Goal: Browse casually: Explore the website without a specific task or goal

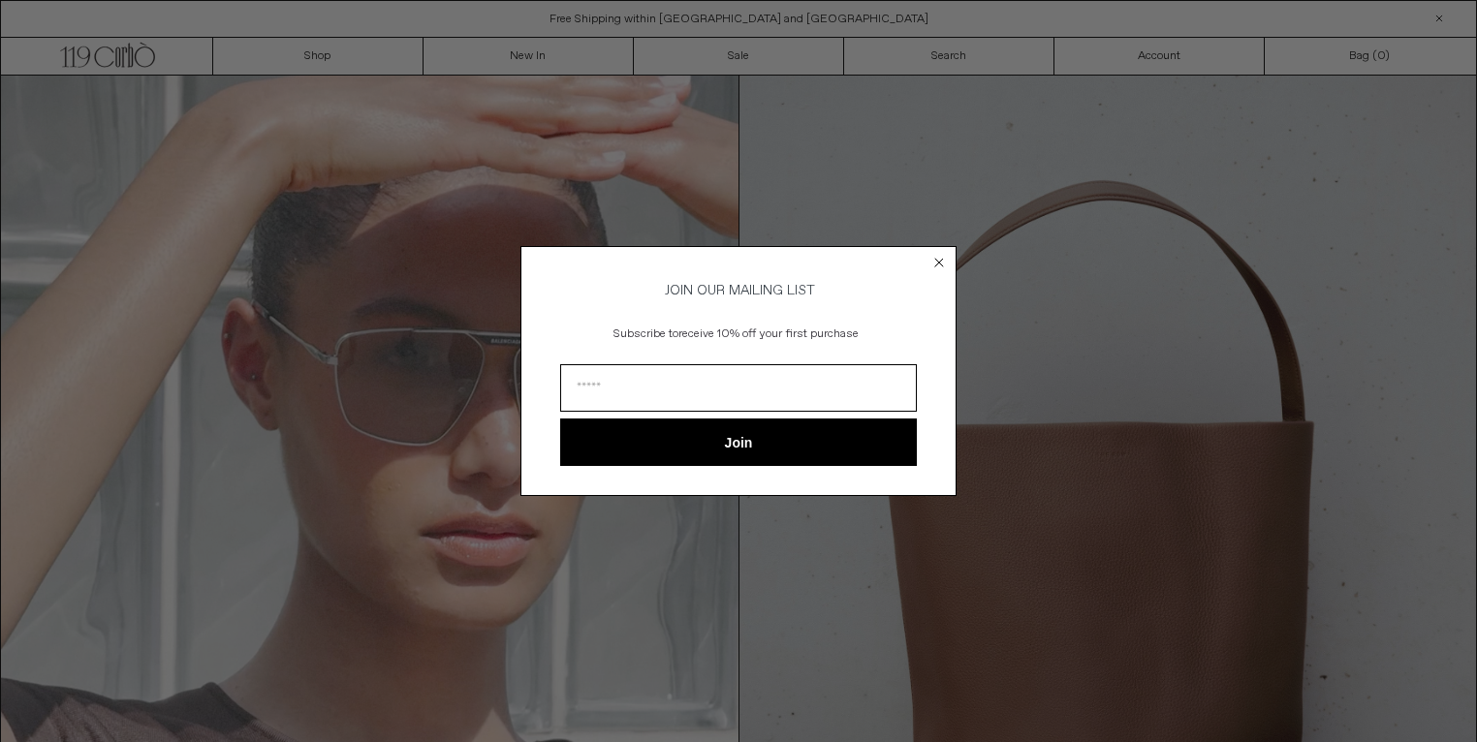
click at [938, 253] on circle "Close dialog" at bounding box center [939, 262] width 18 height 18
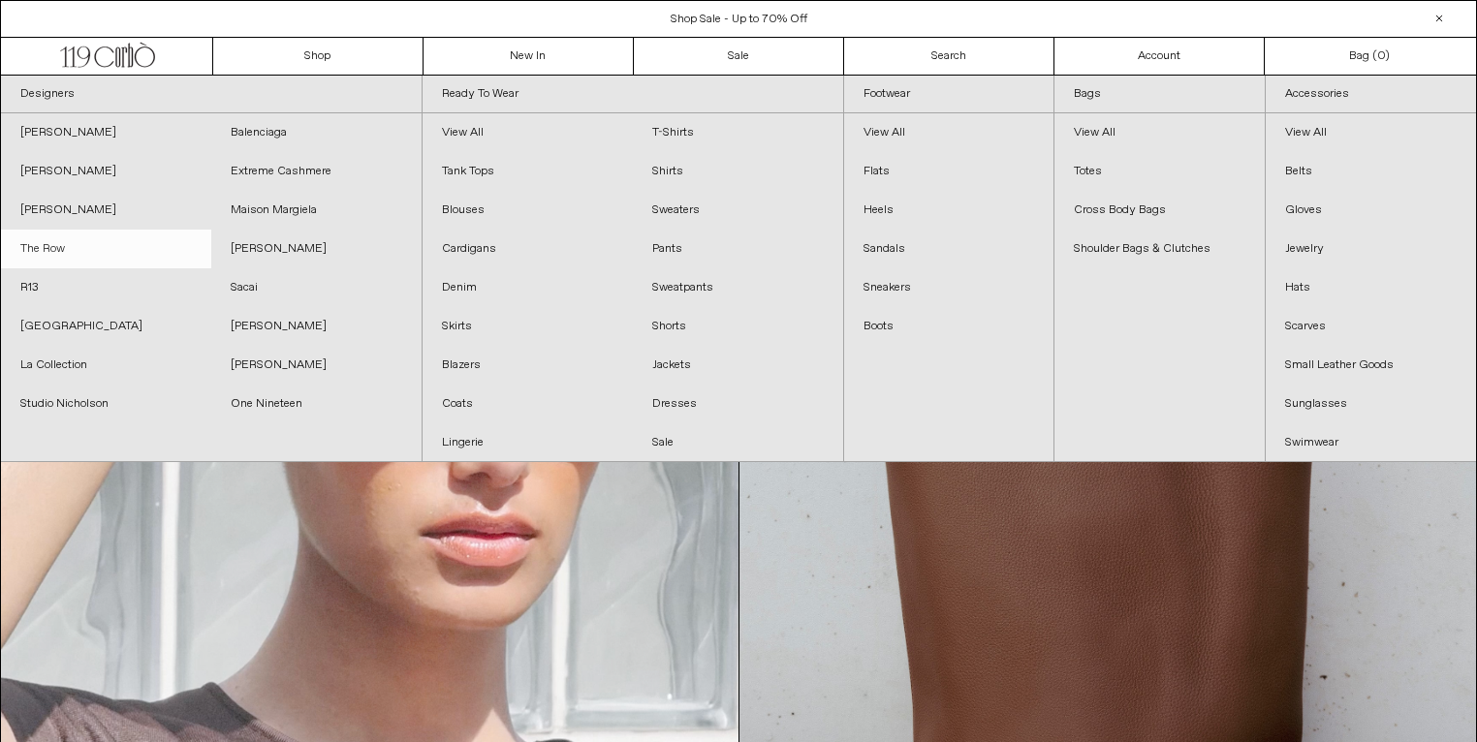
click at [45, 260] on link "The Row" at bounding box center [106, 249] width 210 height 39
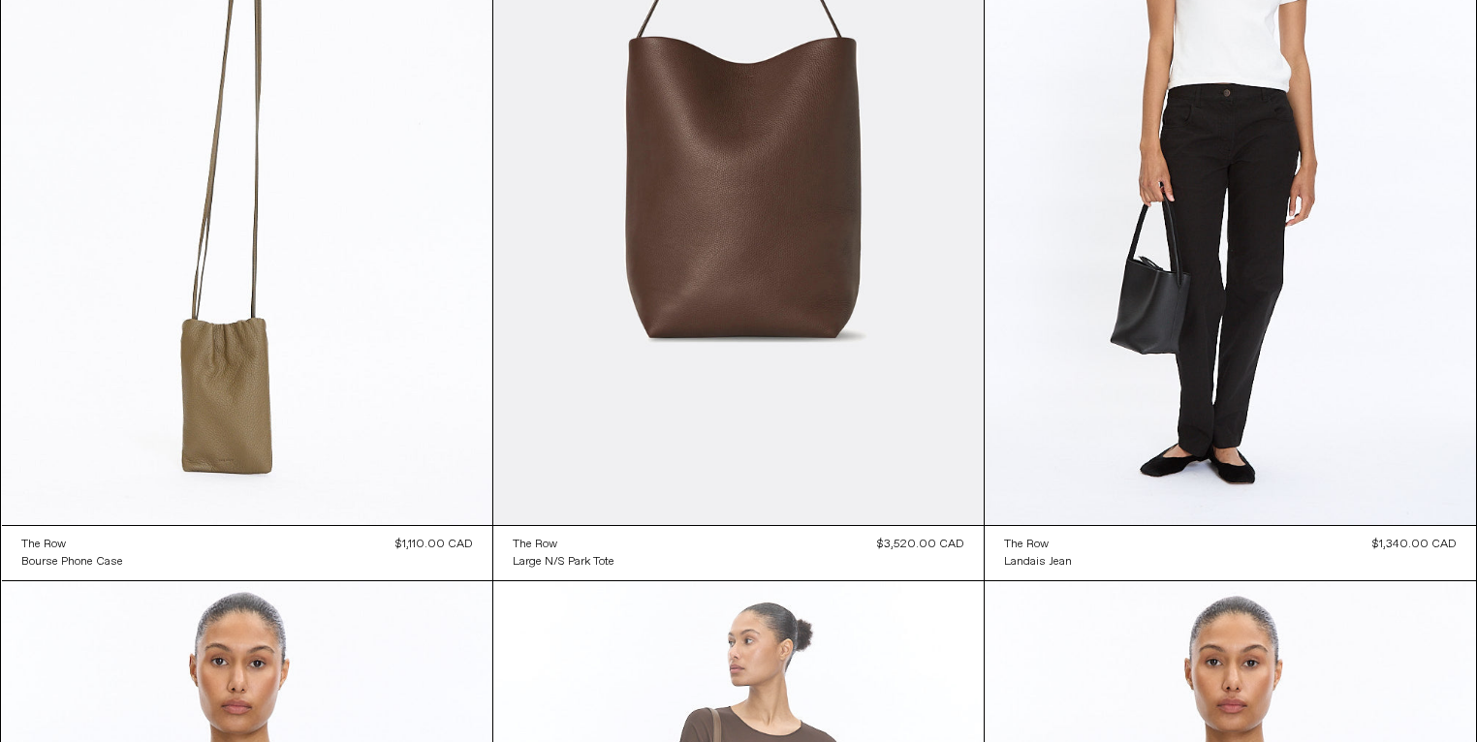
scroll to position [2125, 0]
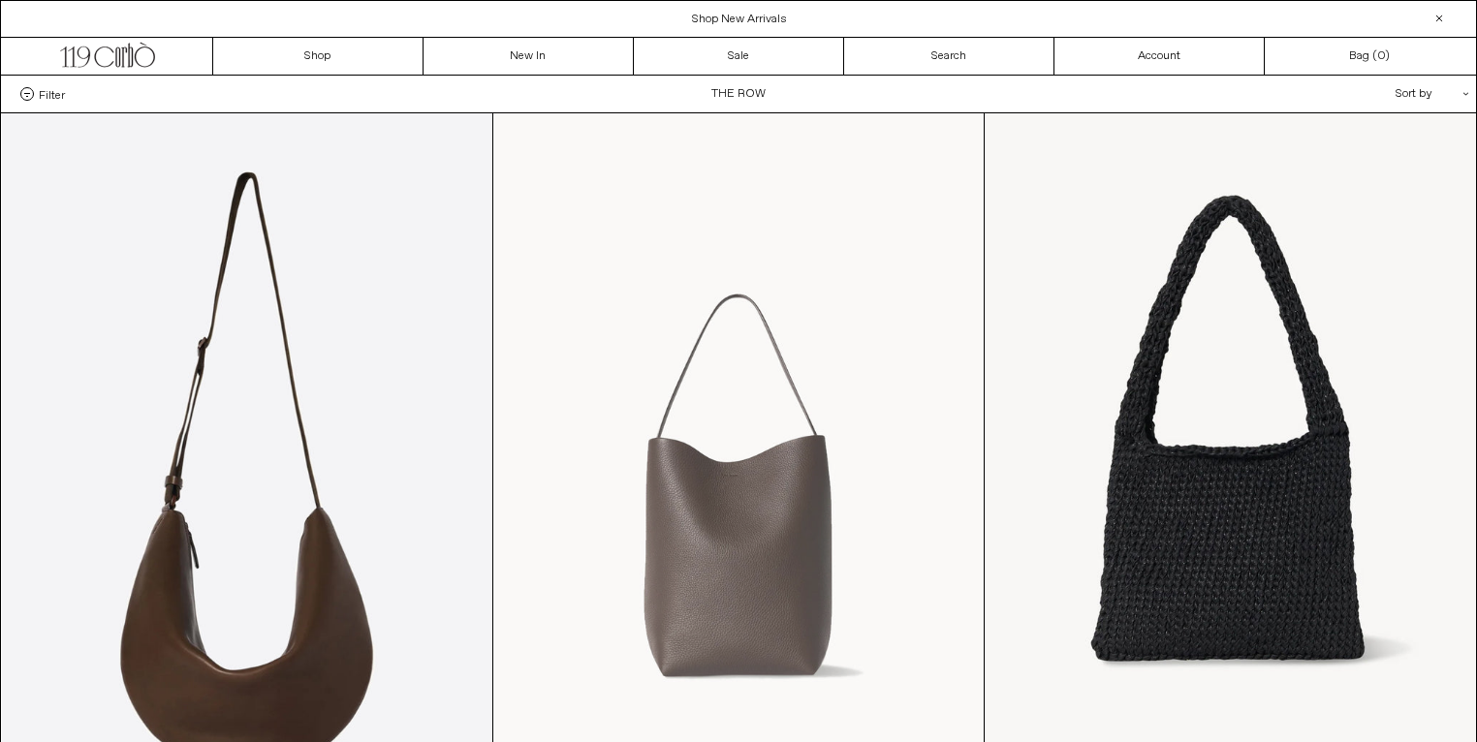
click at [758, 499] on at bounding box center [738, 481] width 490 height 736
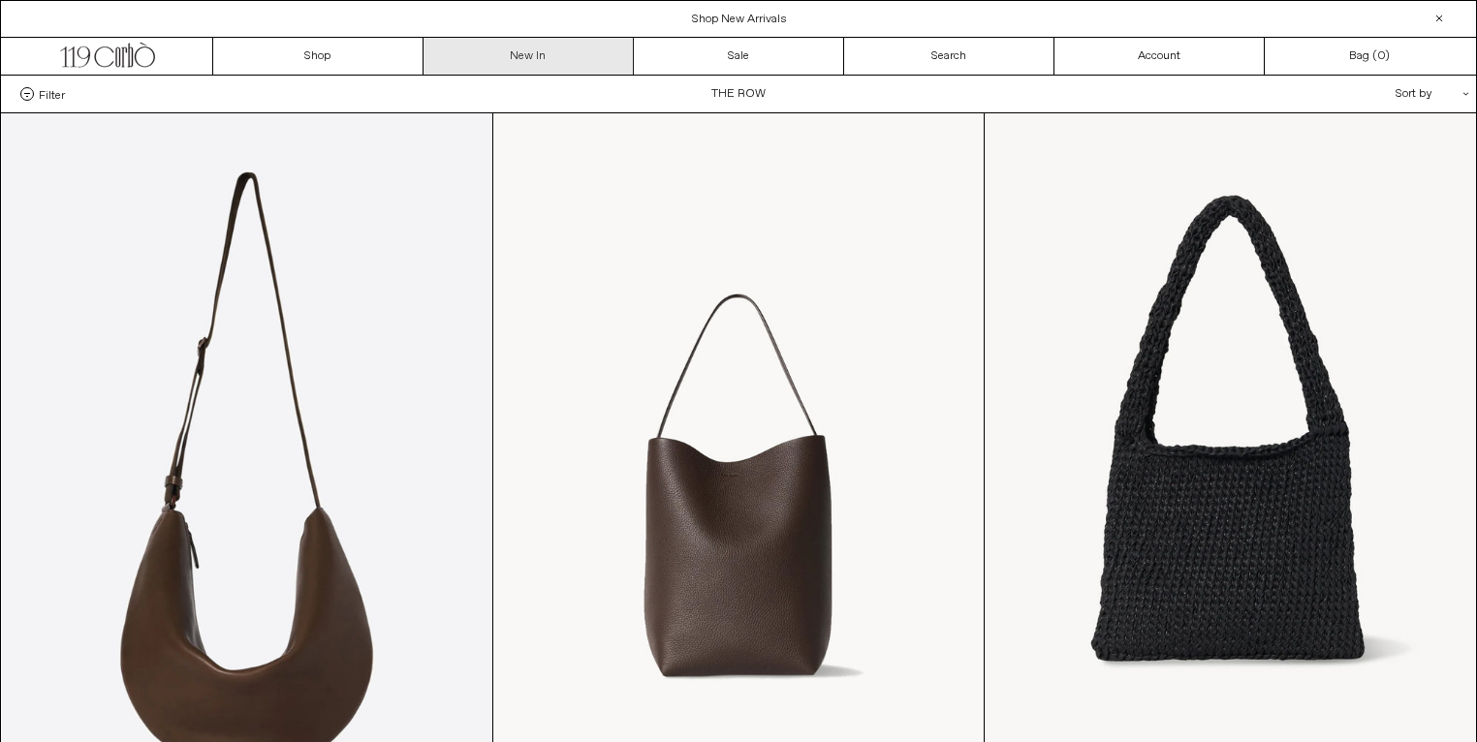
click at [541, 50] on link "New In" at bounding box center [528, 56] width 210 height 37
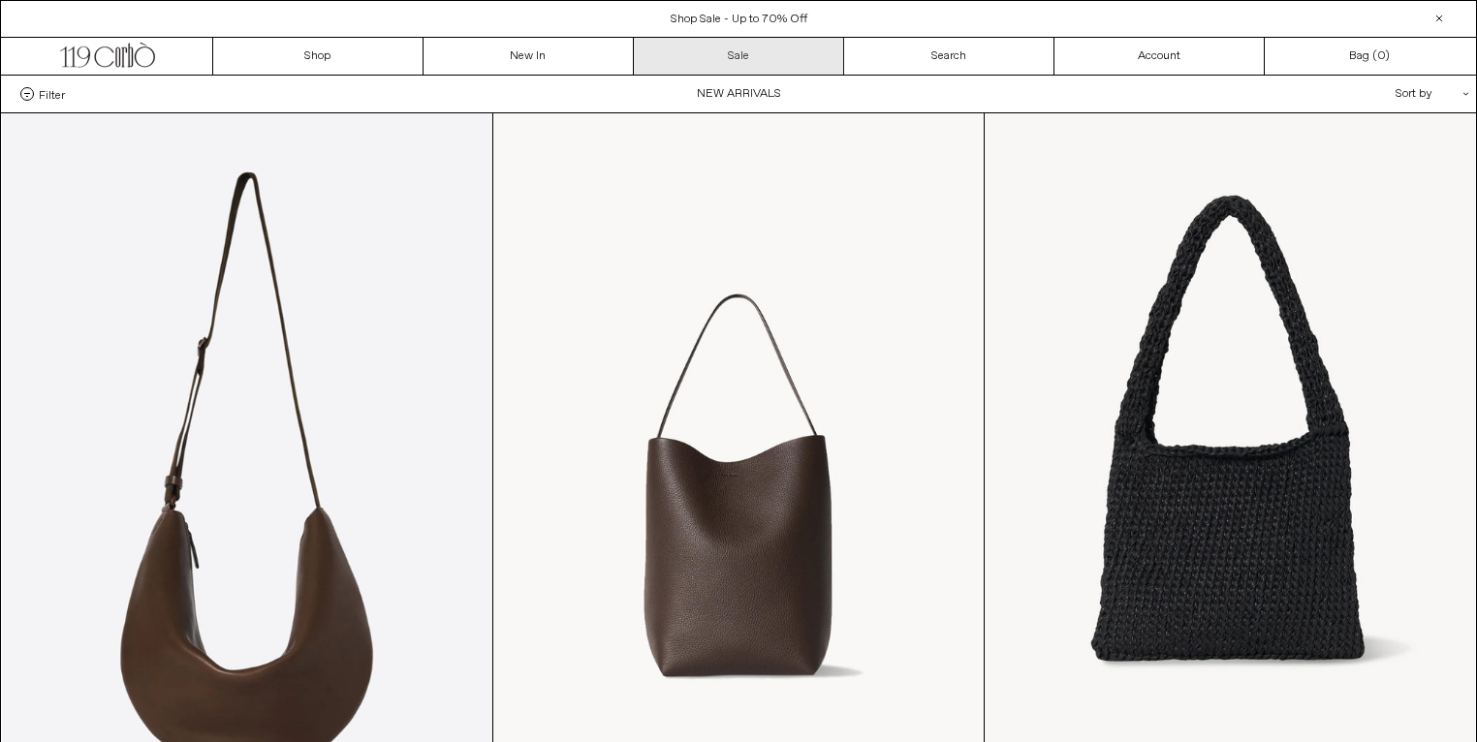
click at [736, 47] on link "Sale" at bounding box center [739, 56] width 210 height 37
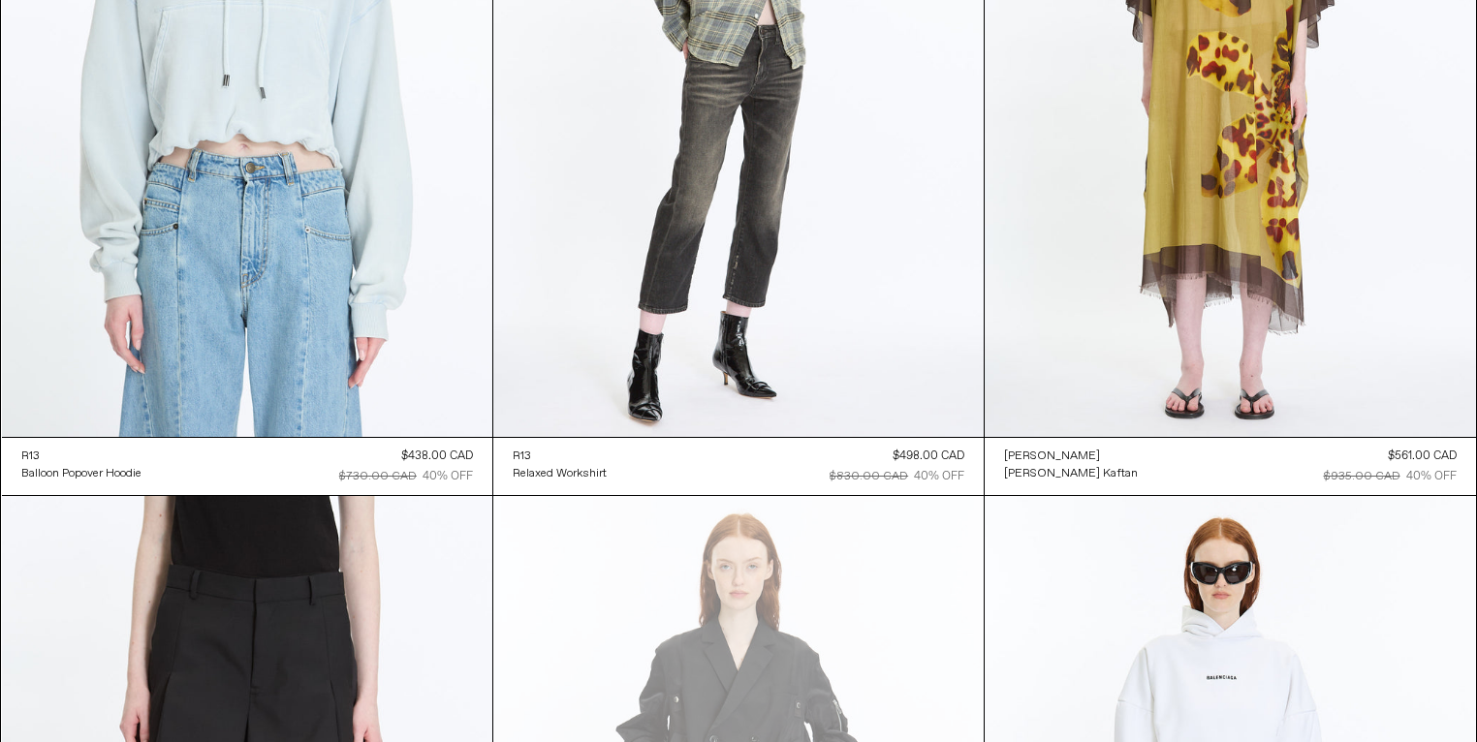
scroll to position [17113, 0]
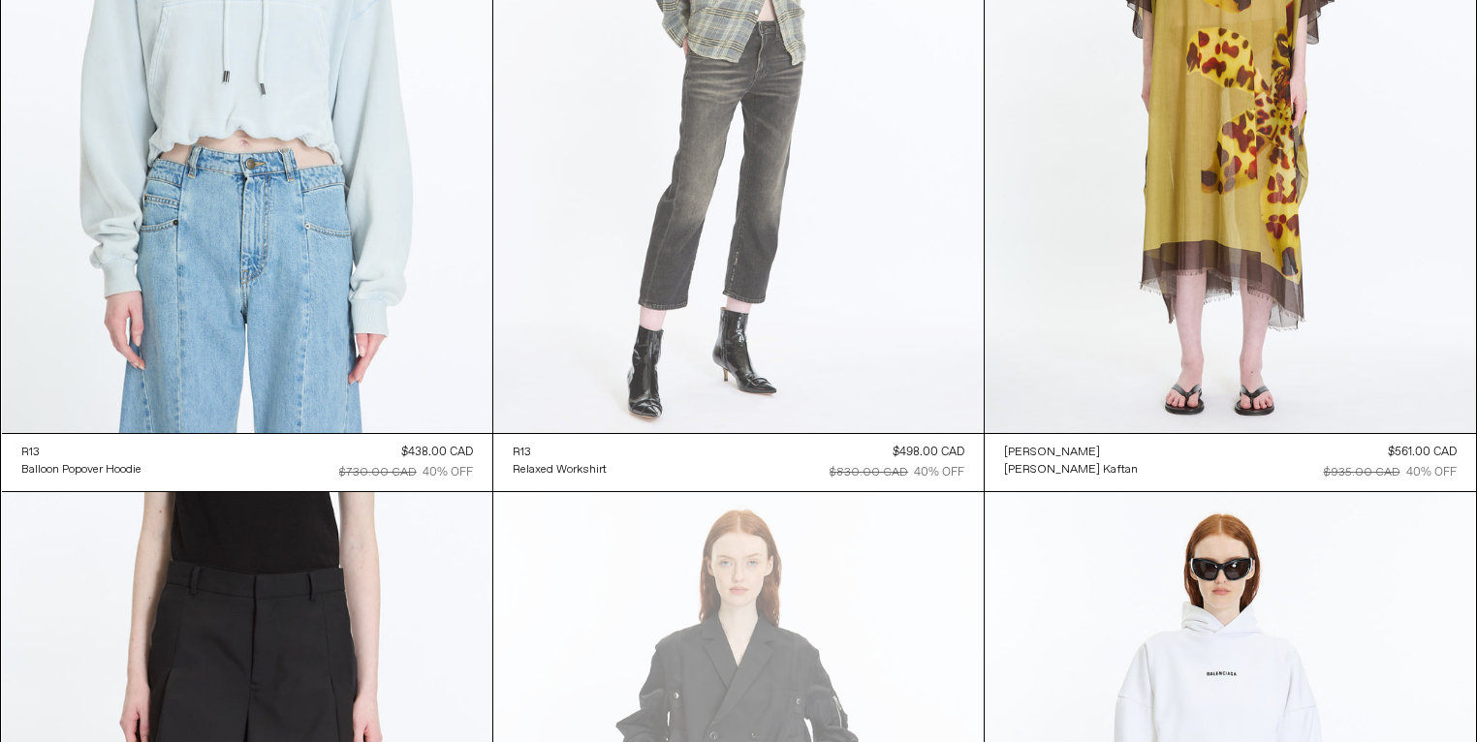
click at [707, 339] on at bounding box center [738, 66] width 490 height 736
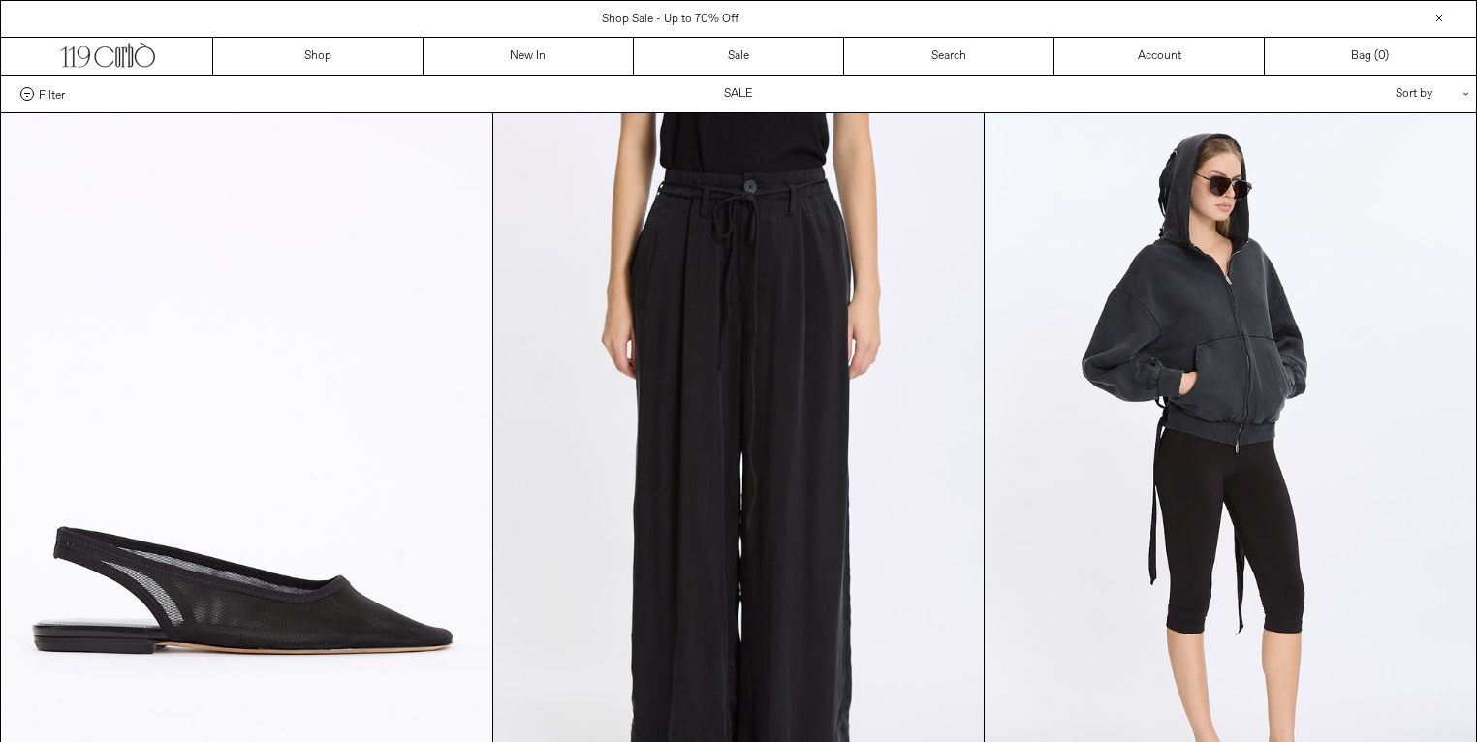
scroll to position [5883, 0]
